Goal: Find specific page/section: Find specific page/section

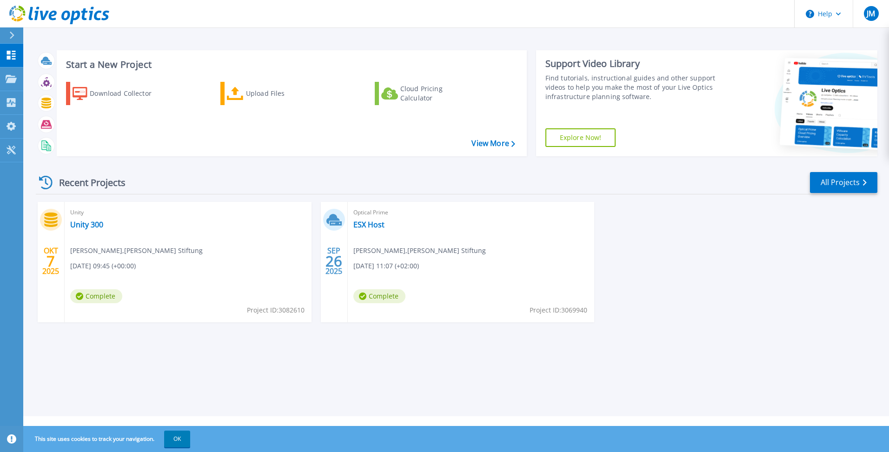
click at [136, 256] on div "Unity Unity 300 Jochen Maurer , Heinrich Kimmle Stiftung 10.07.2025, 09:45 (+00…" at bounding box center [188, 262] width 247 height 120
click at [144, 254] on span "Jochen Maurer , Heinrich Kimmle Stiftung" at bounding box center [136, 251] width 133 height 10
click at [7, 75] on div at bounding box center [11, 79] width 11 height 8
click at [187, 258] on div "Unity Unity 300 Jochen Maurer , Heinrich Kimmle Stiftung 10.07.2025, 09:45 (+00…" at bounding box center [188, 262] width 247 height 120
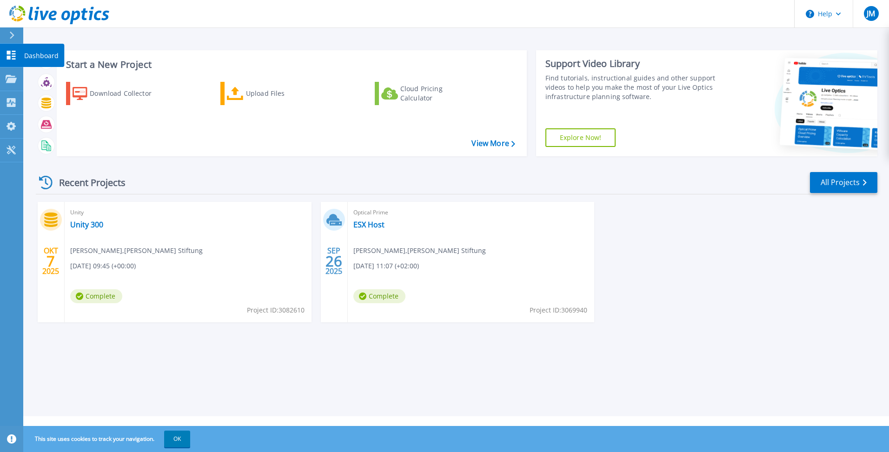
click at [20, 52] on link "Dashboard Dashboard" at bounding box center [11, 56] width 23 height 24
click at [107, 294] on span "Complete" at bounding box center [96, 296] width 52 height 14
click at [17, 100] on div "Collectors" at bounding box center [30, 102] width 49 height 9
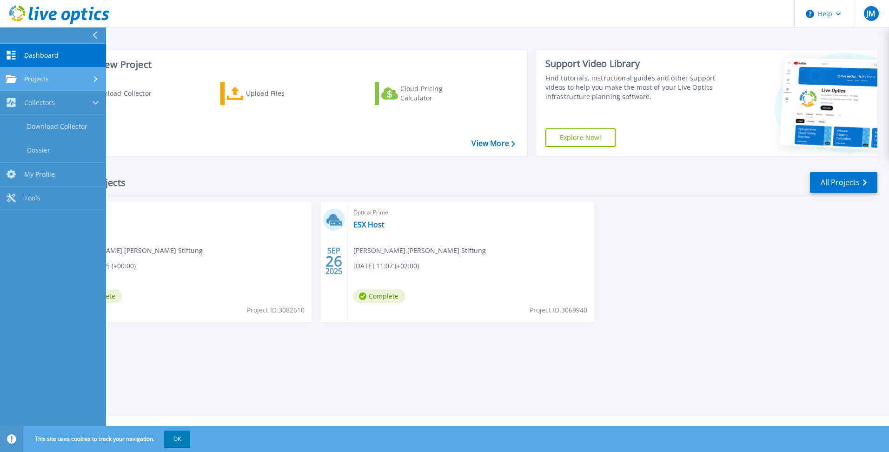
click at [29, 75] on span "Projects" at bounding box center [36, 79] width 25 height 8
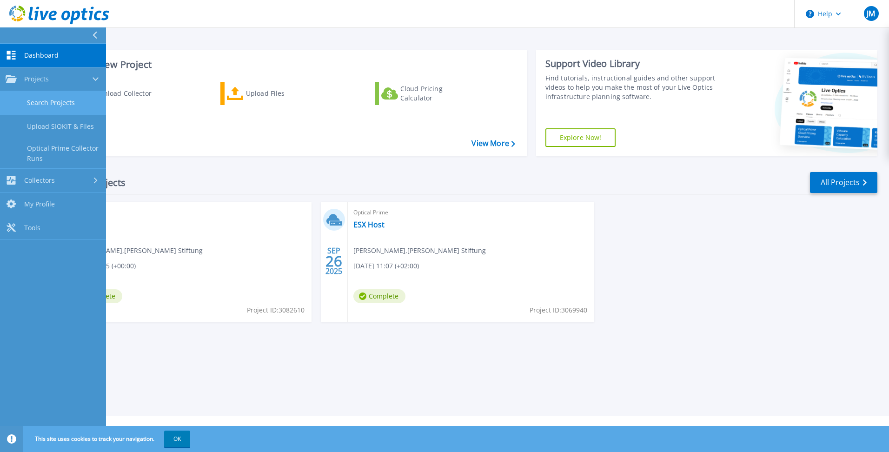
click at [63, 103] on link "Search Projects" at bounding box center [53, 103] width 106 height 24
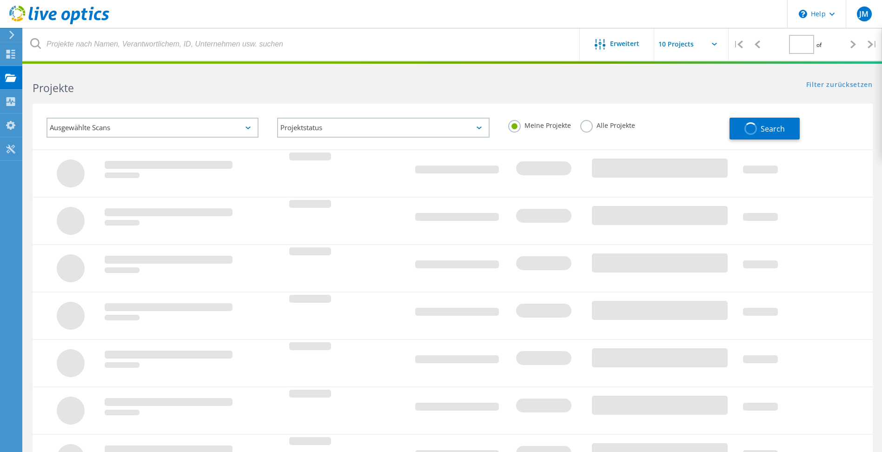
type input "1"
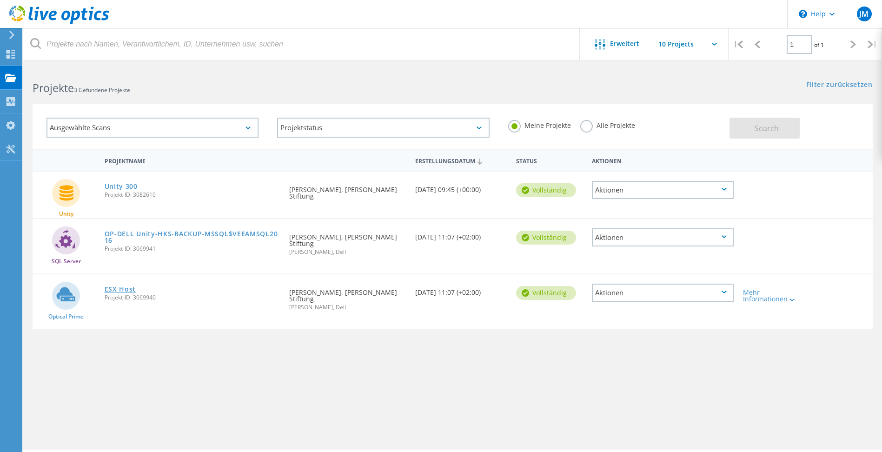
click at [124, 290] on link "ESX Host" at bounding box center [121, 289] width 32 height 7
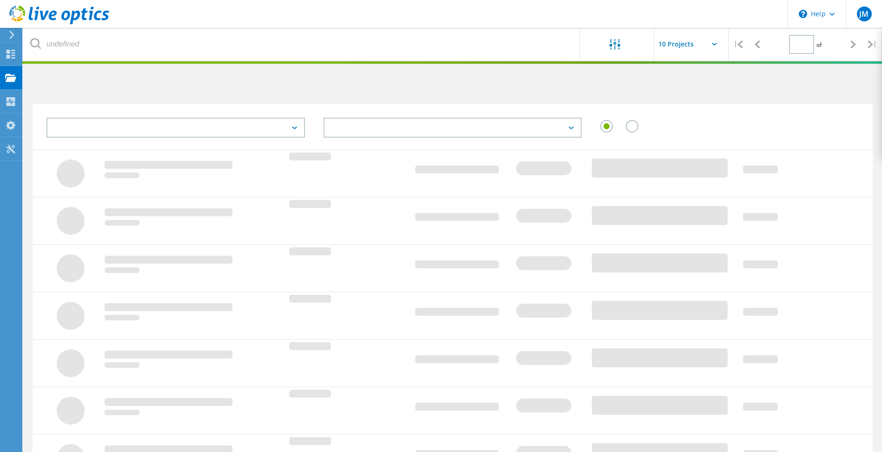
type input "1"
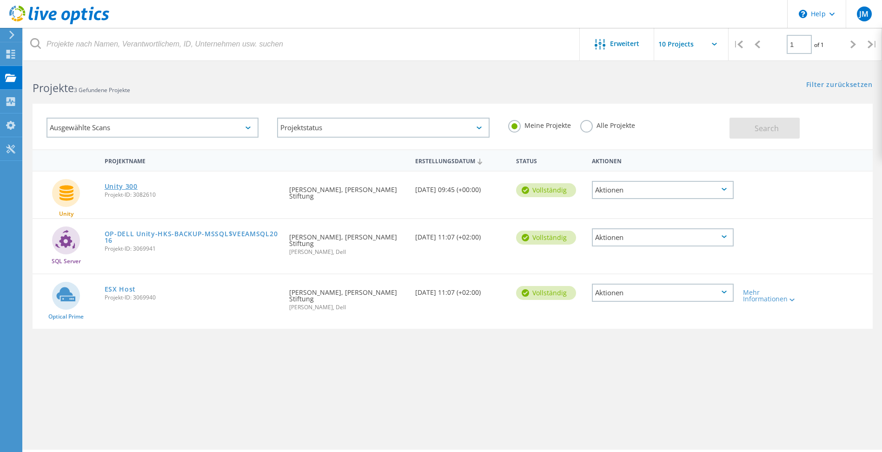
click at [122, 186] on link "Unity 300" at bounding box center [121, 186] width 33 height 7
